Goal: Check status

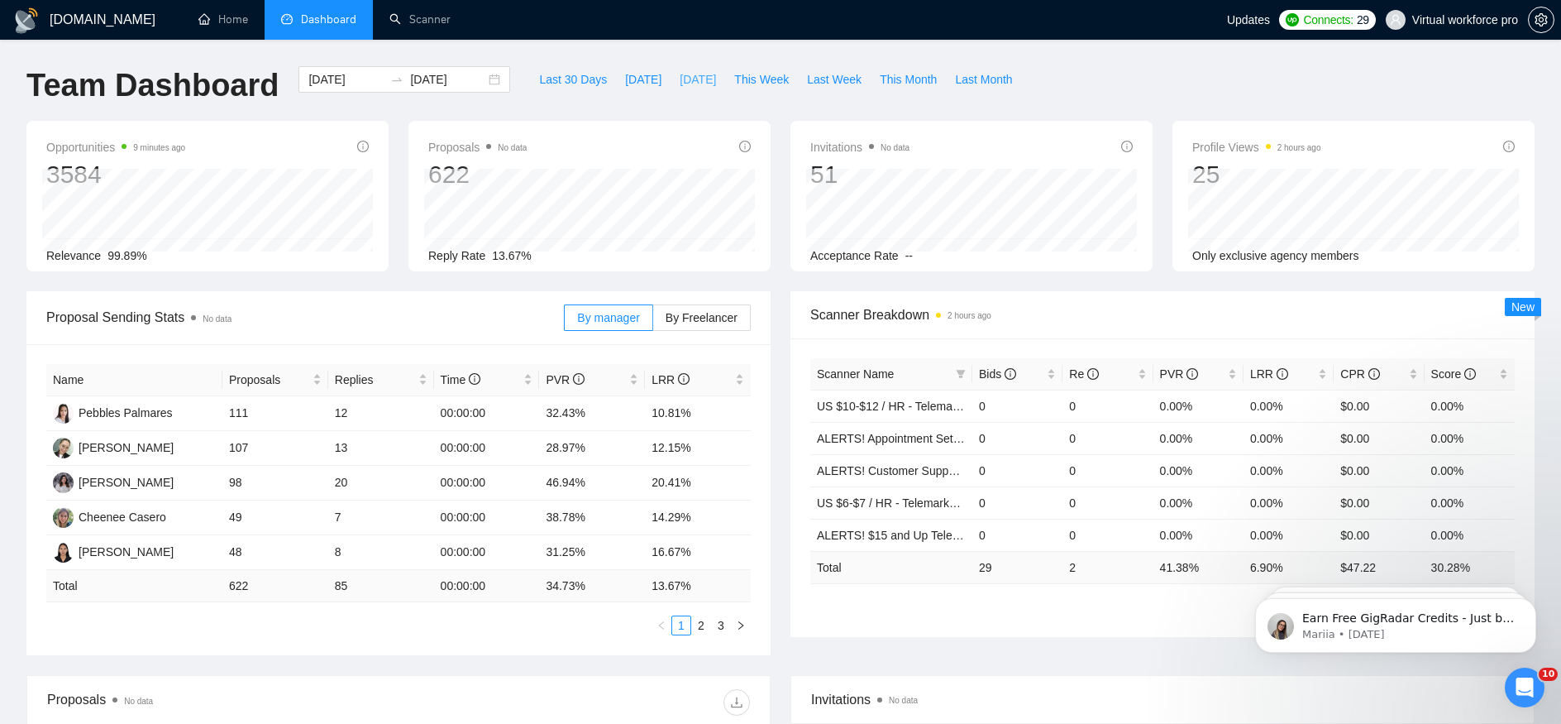
click at [682, 84] on span "[DATE]" at bounding box center [698, 79] width 36 height 18
type input "[DATE]"
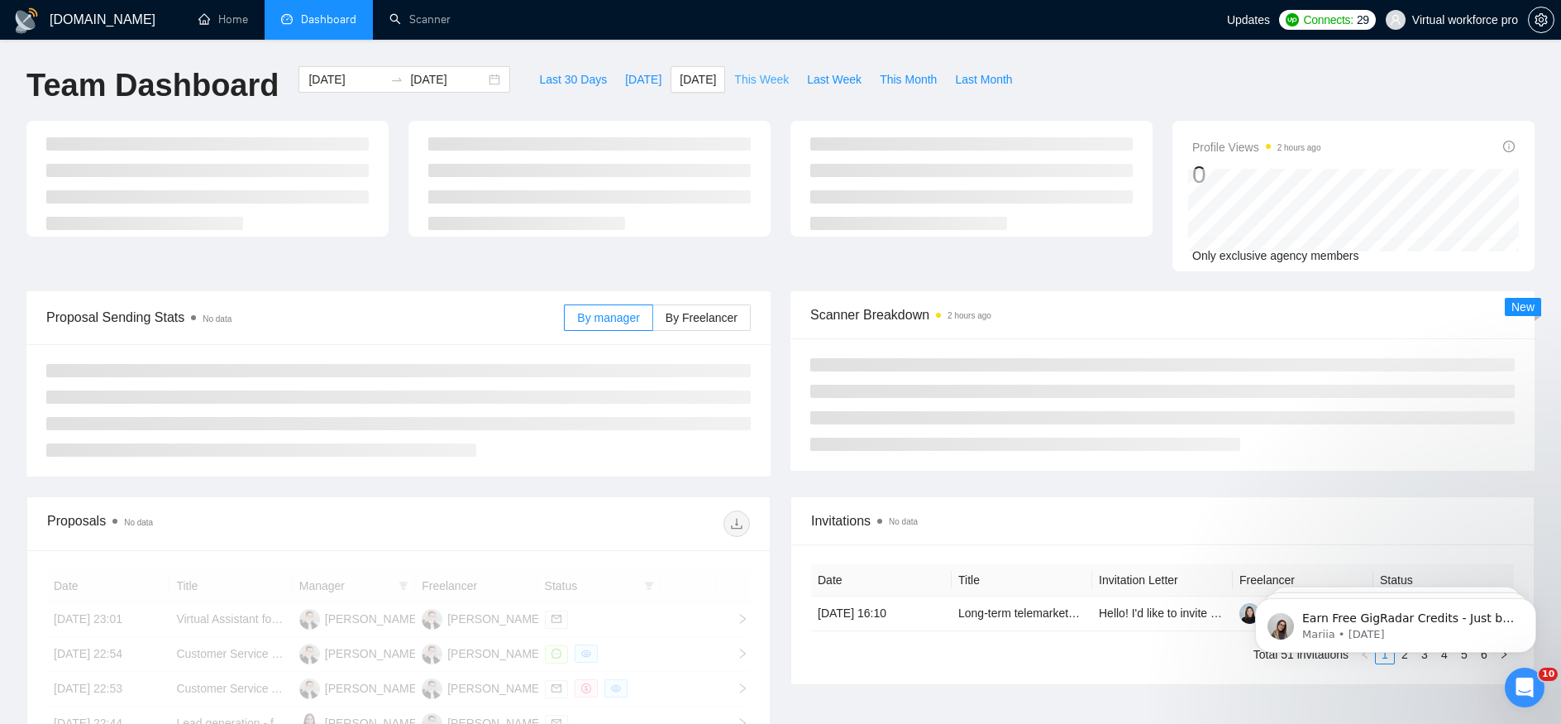
click at [763, 84] on span "This Week" at bounding box center [761, 79] width 55 height 18
type input "[DATE]"
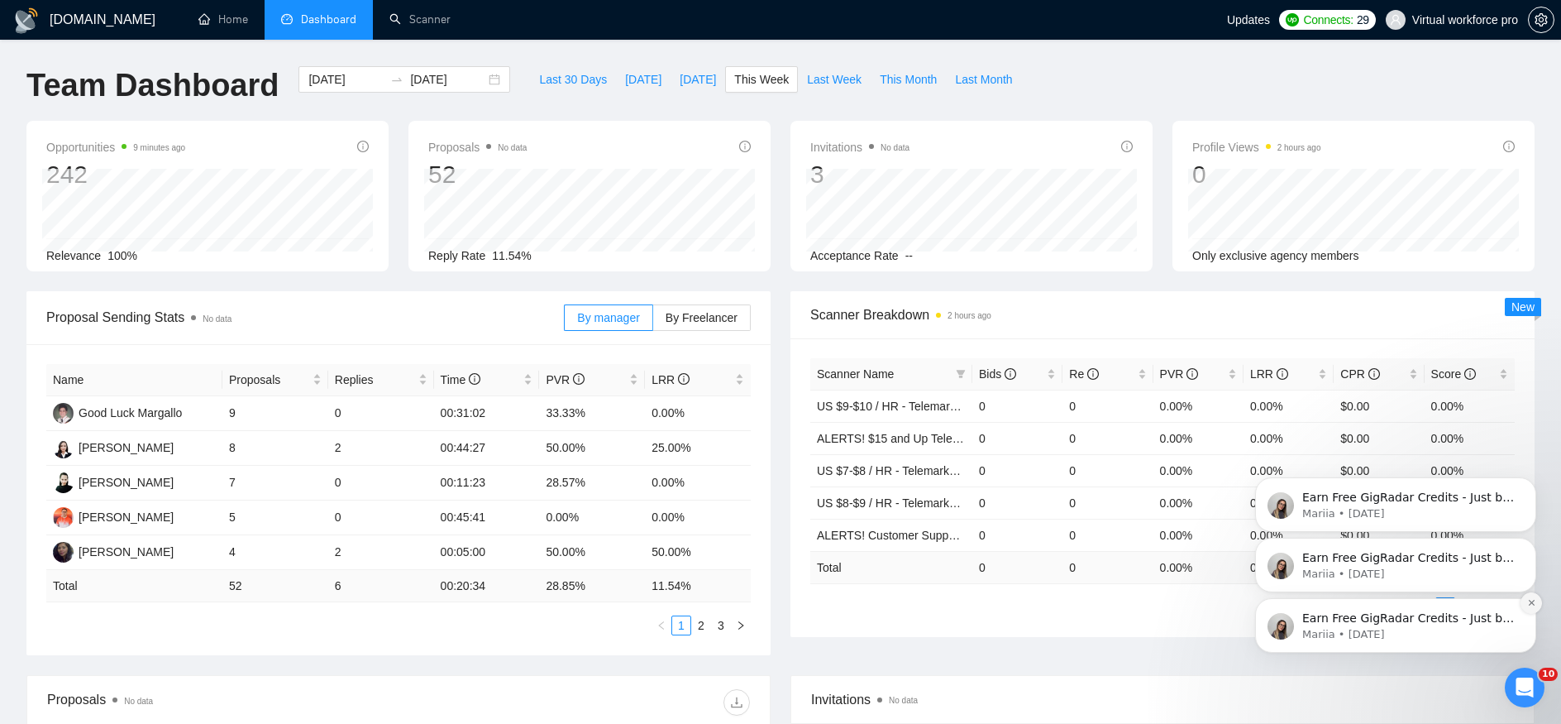
click at [1535, 604] on icon "Dismiss notification" at bounding box center [1531, 602] width 9 height 9
click at [1535, 606] on icon "Dismiss notification" at bounding box center [1531, 602] width 9 height 9
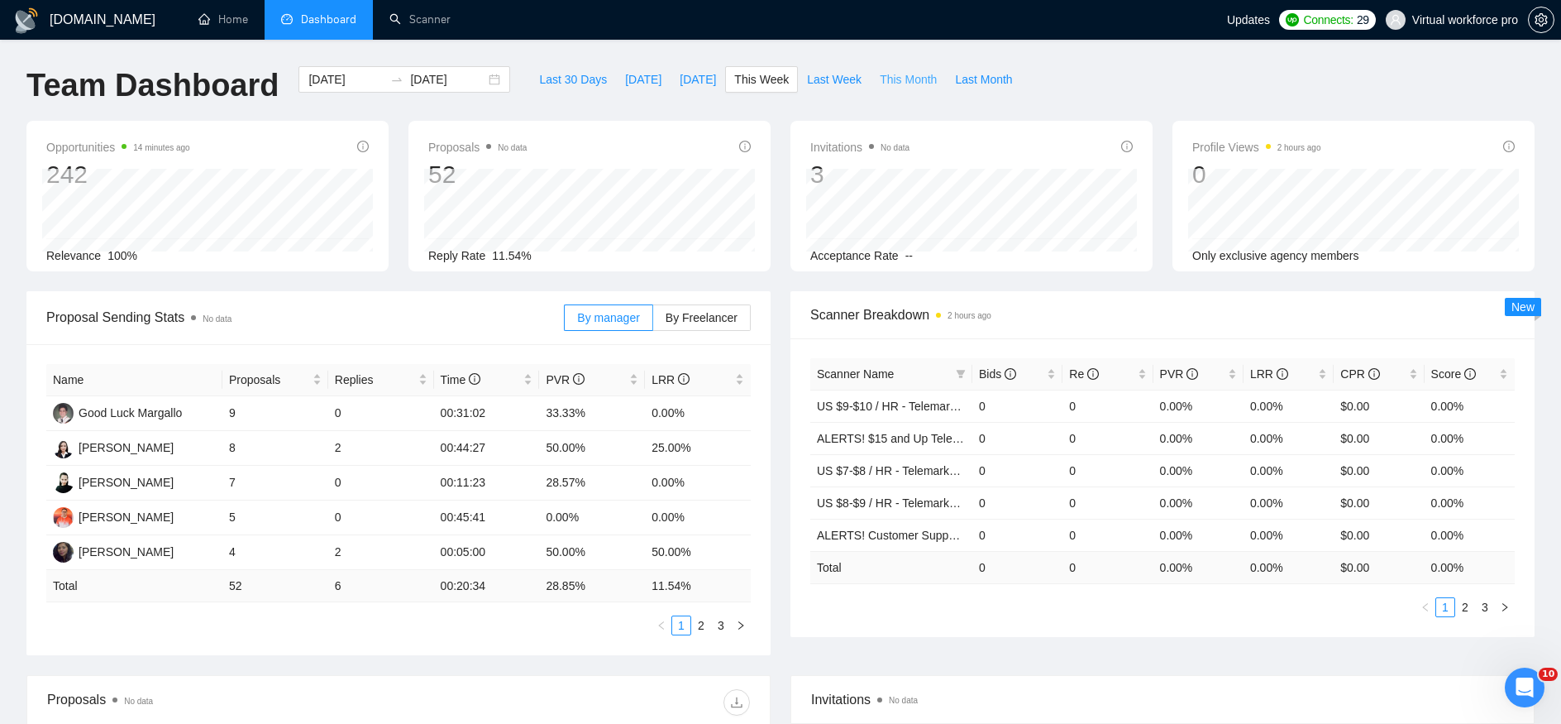
click at [903, 84] on span "This Month" at bounding box center [908, 79] width 57 height 18
type input "[DATE]"
click at [684, 621] on link "2" at bounding box center [681, 625] width 18 height 18
click at [702, 627] on link "3" at bounding box center [701, 625] width 18 height 18
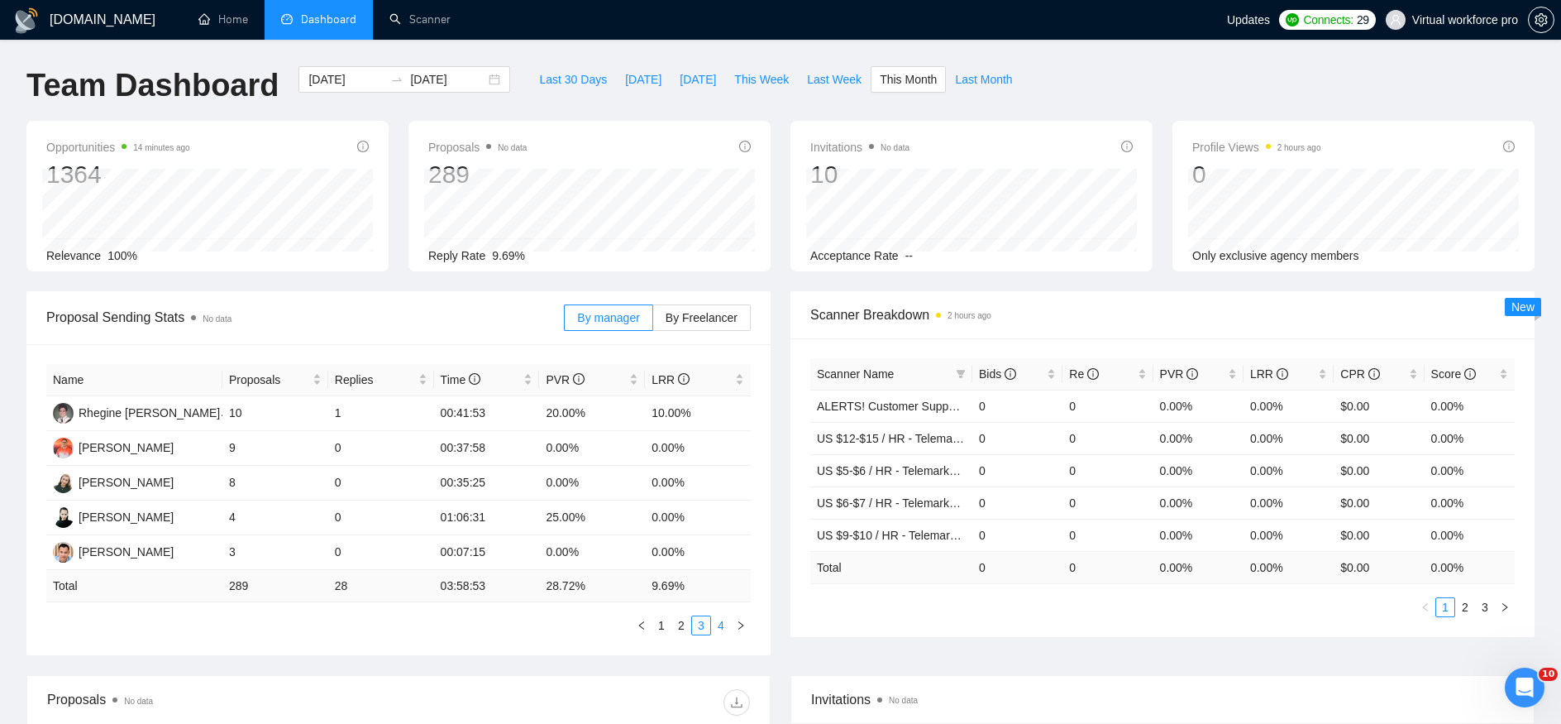
click at [717, 624] on link "4" at bounding box center [721, 625] width 18 height 18
